Goal: Task Accomplishment & Management: Manage account settings

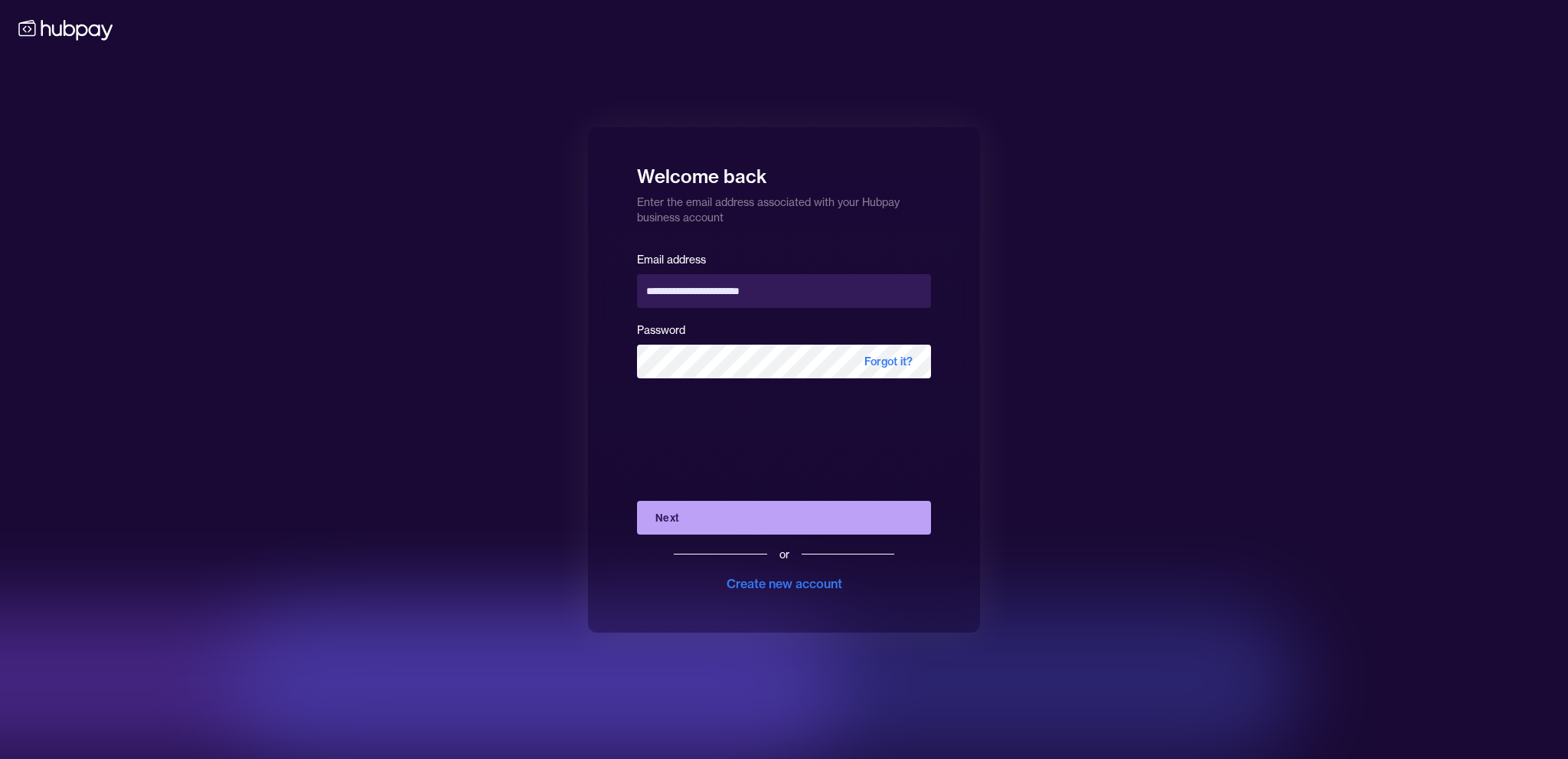
click at [722, 512] on button "Next" at bounding box center [784, 518] width 294 height 34
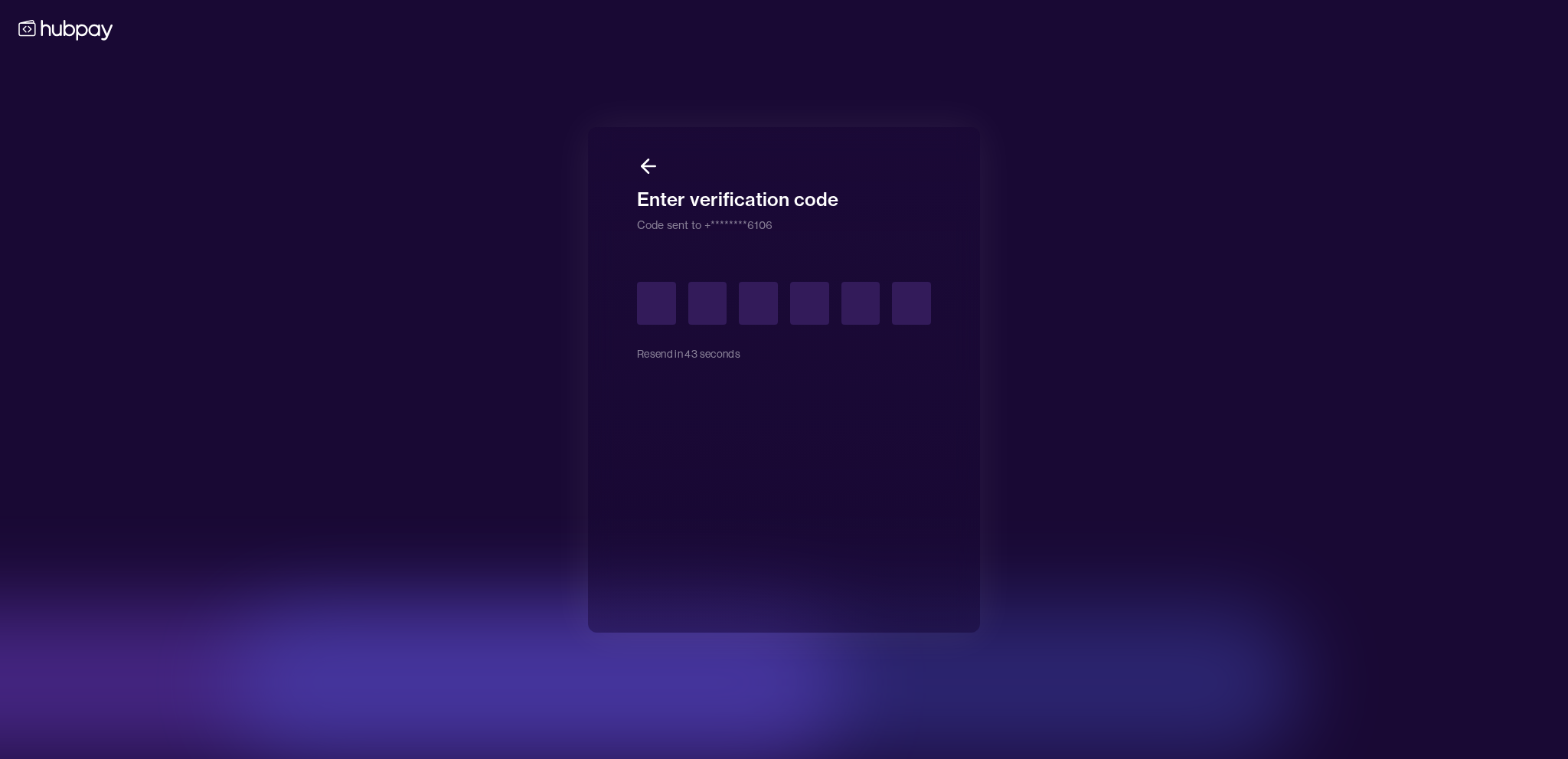
type input "*"
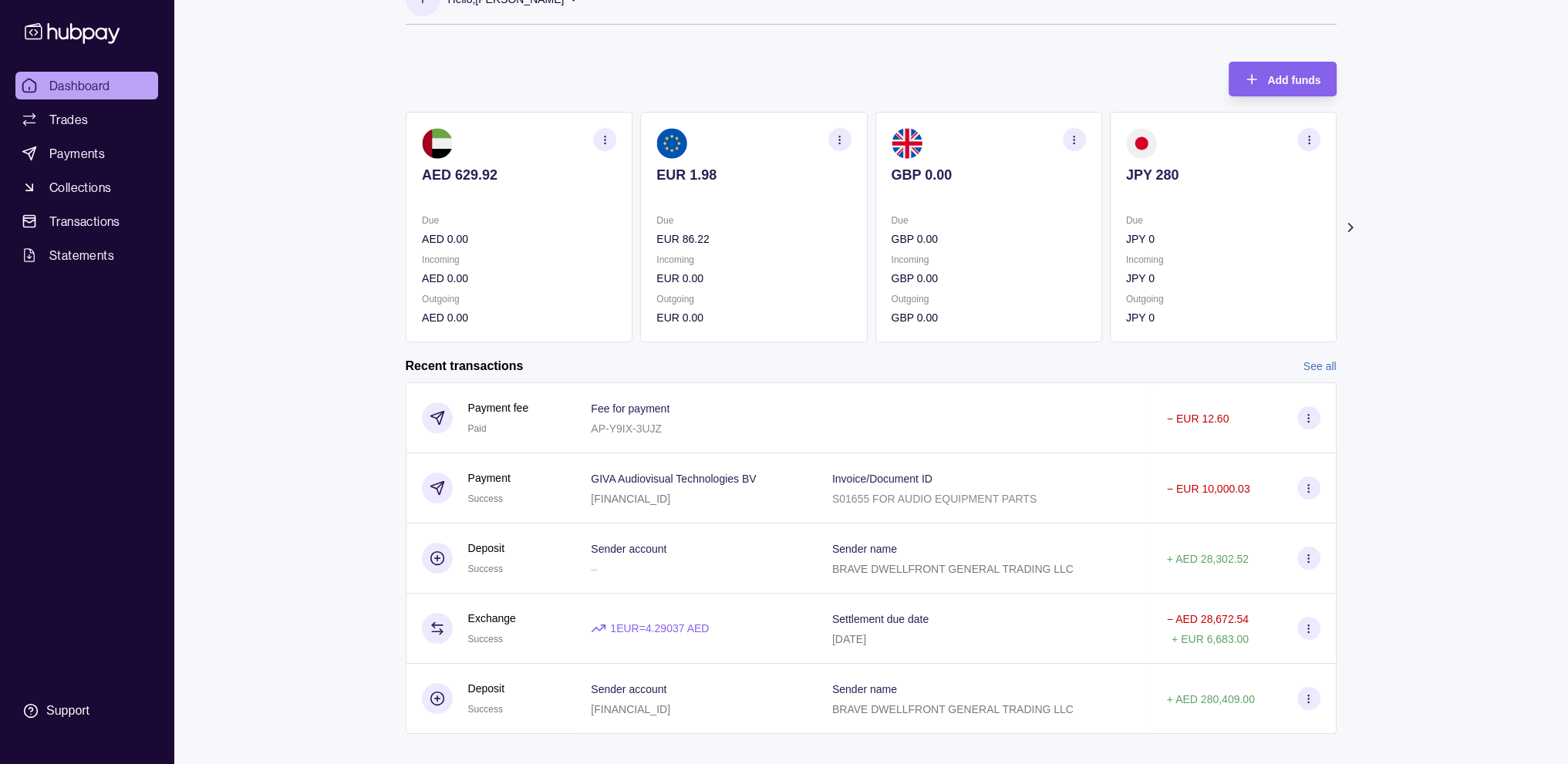
scroll to position [59, 0]
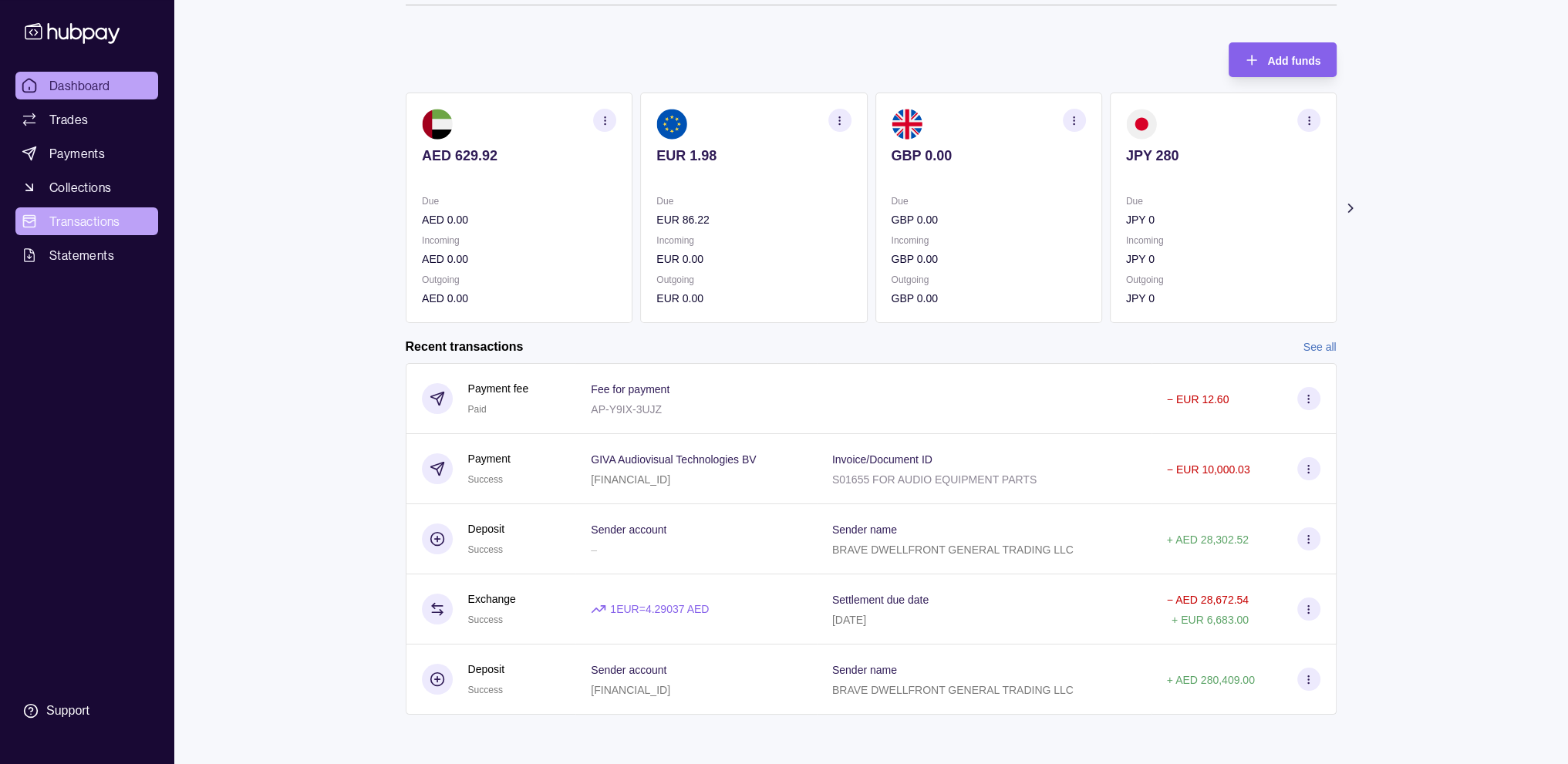
click at [118, 218] on span "Transactions" at bounding box center [84, 222] width 71 height 19
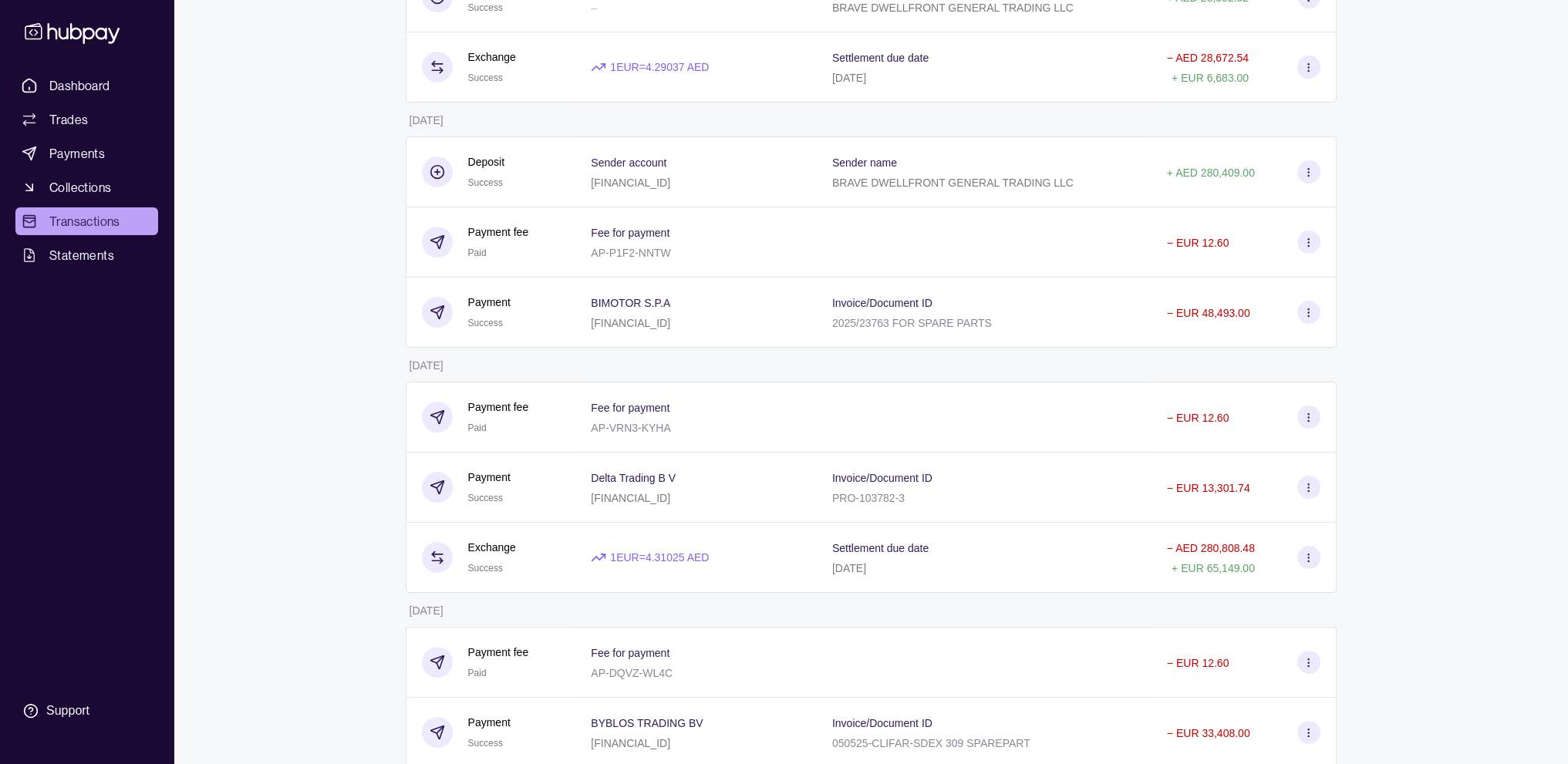
scroll to position [385, 0]
